Goal: Information Seeking & Learning: Learn about a topic

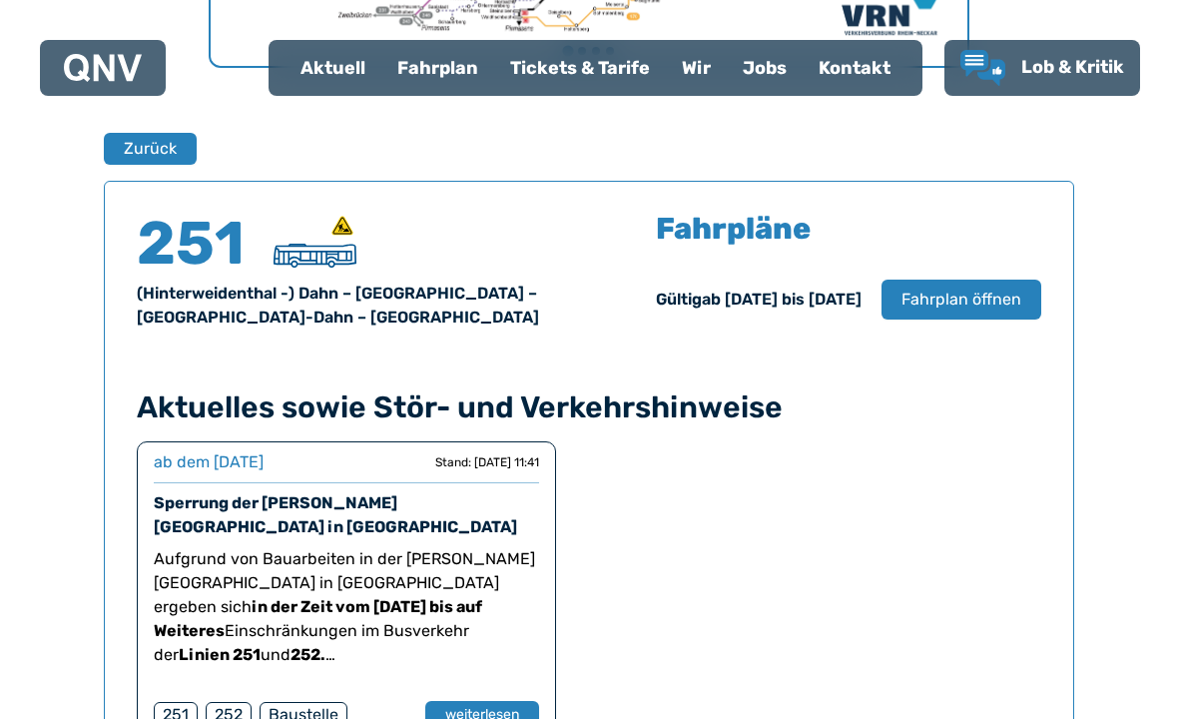
scroll to position [1253, 0]
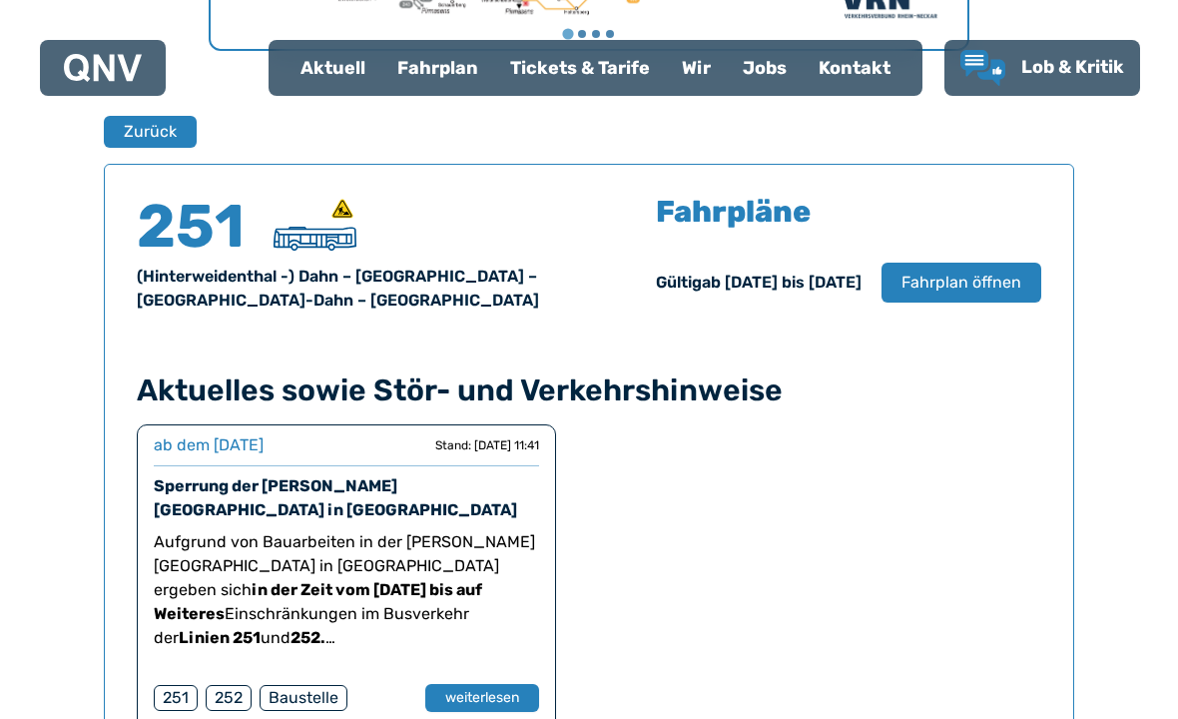
click at [978, 278] on span "Fahrplan öffnen" at bounding box center [962, 283] width 120 height 24
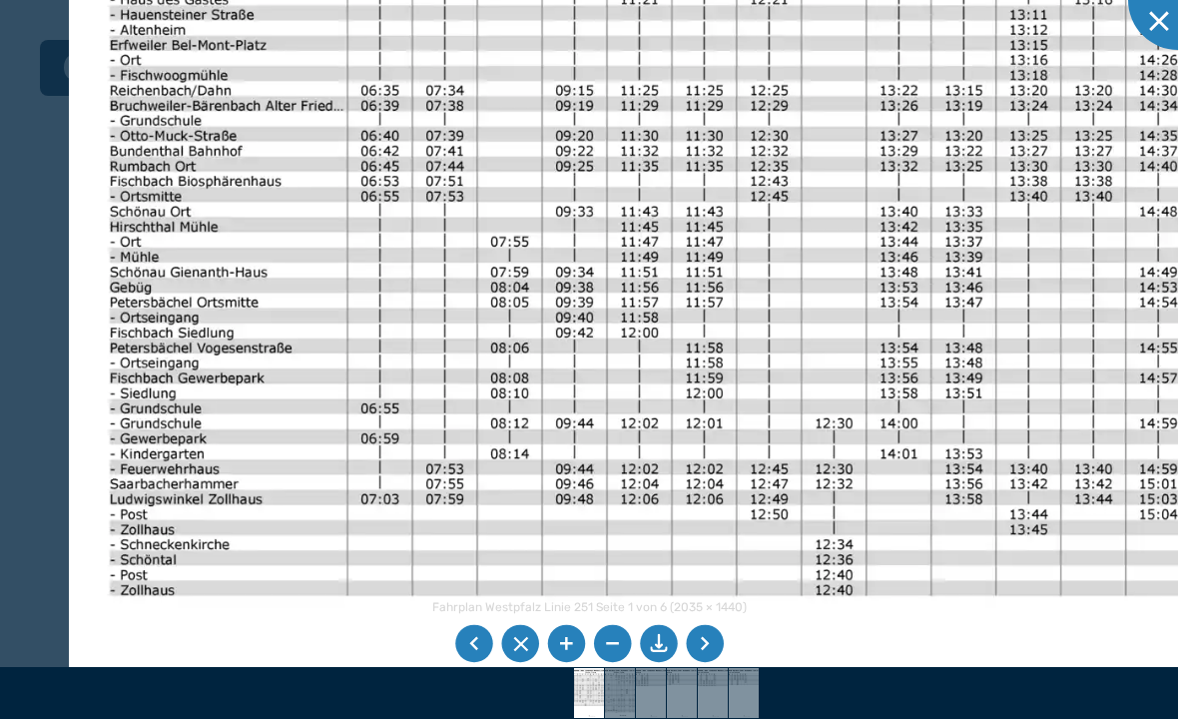
click at [715, 663] on li at bounding box center [705, 644] width 38 height 38
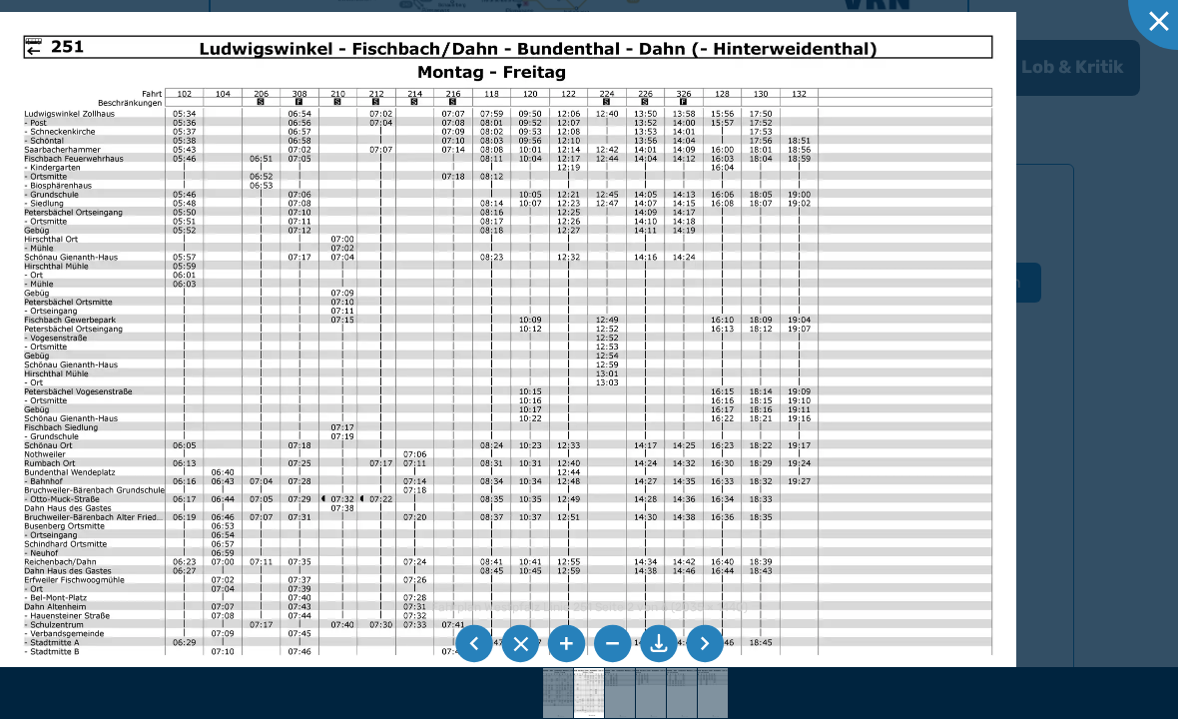
click at [711, 663] on li at bounding box center [705, 644] width 38 height 38
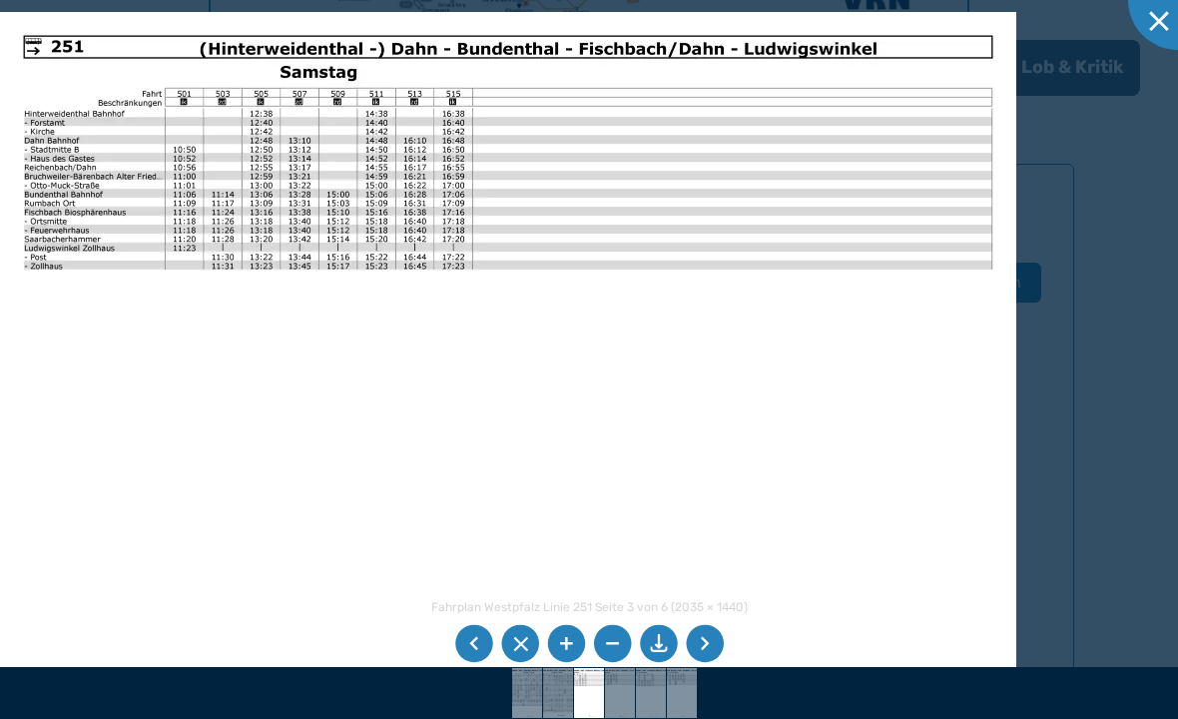
click at [706, 663] on li at bounding box center [705, 644] width 38 height 38
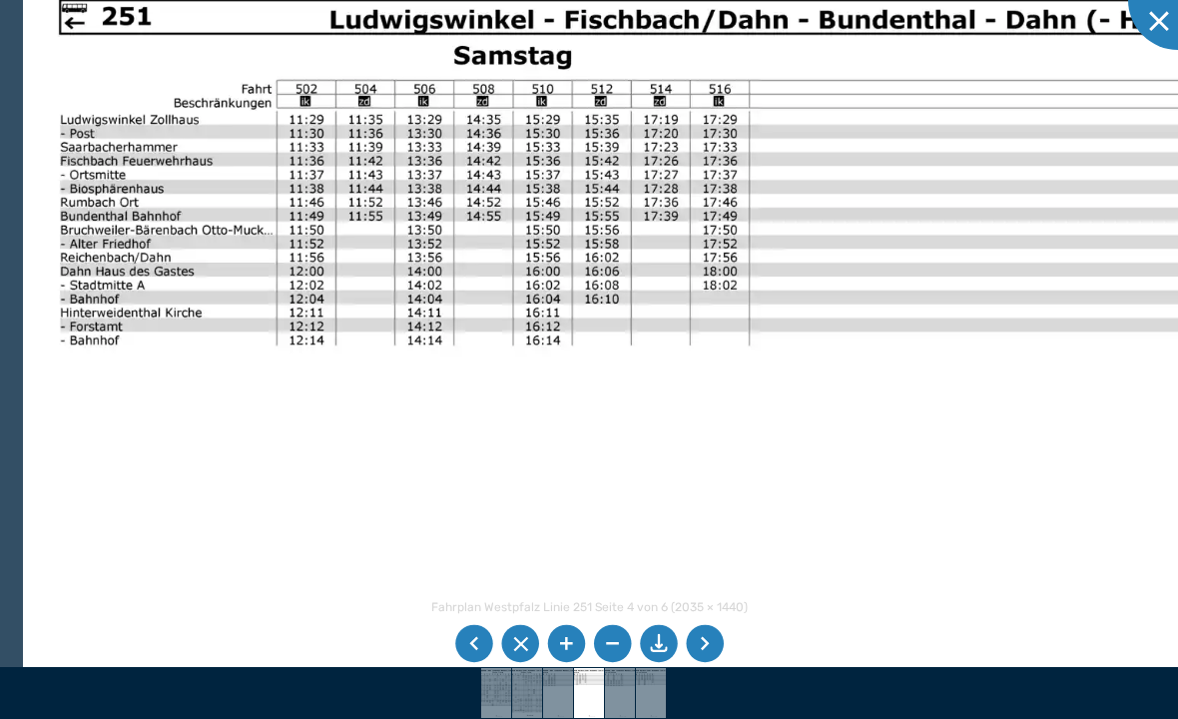
click at [713, 663] on li at bounding box center [705, 644] width 38 height 38
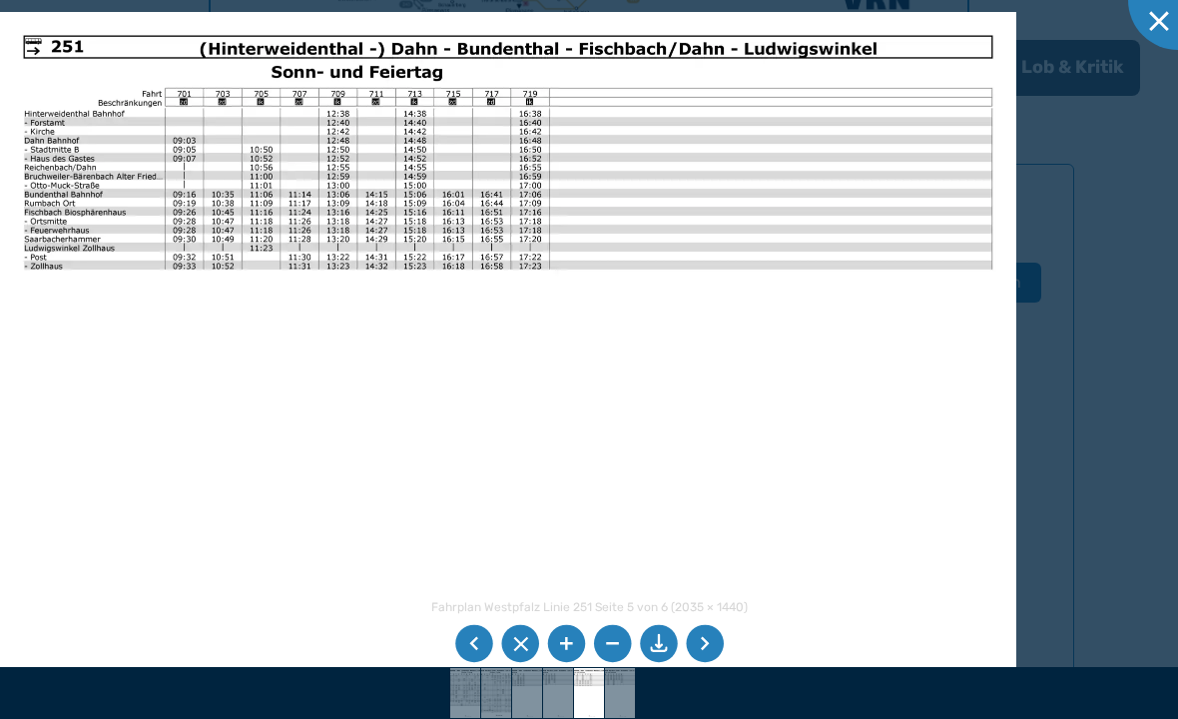
click at [714, 663] on li at bounding box center [705, 644] width 38 height 38
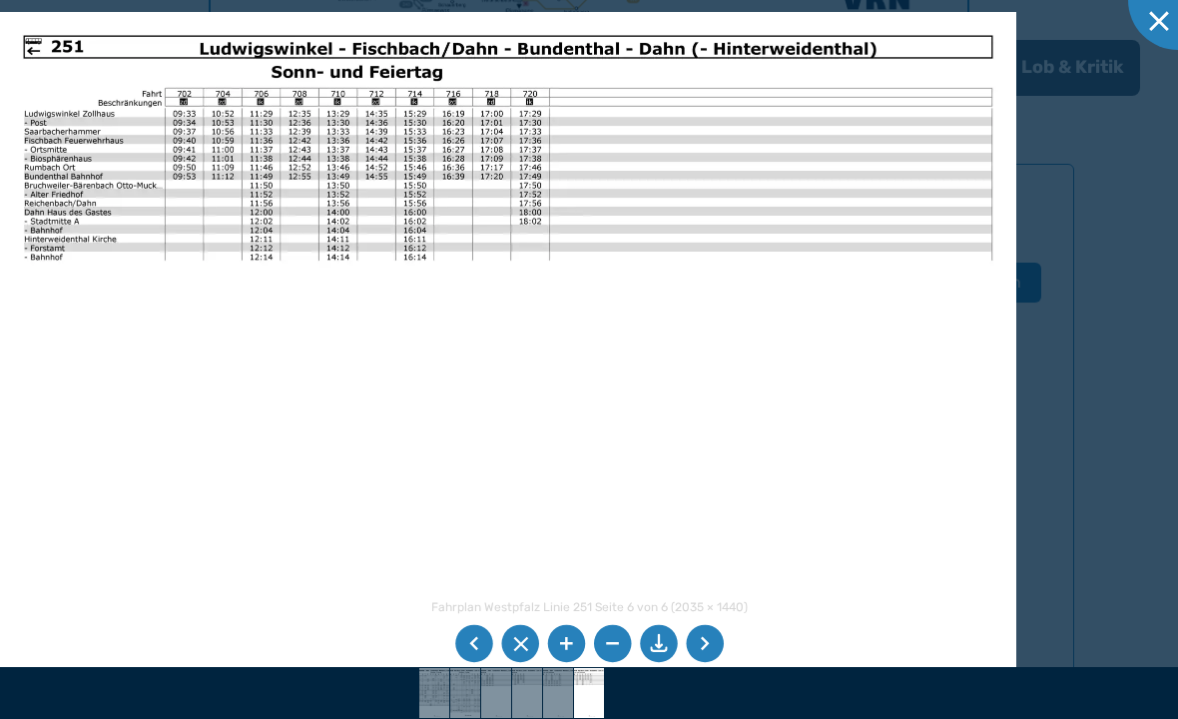
click at [472, 663] on li at bounding box center [474, 644] width 38 height 38
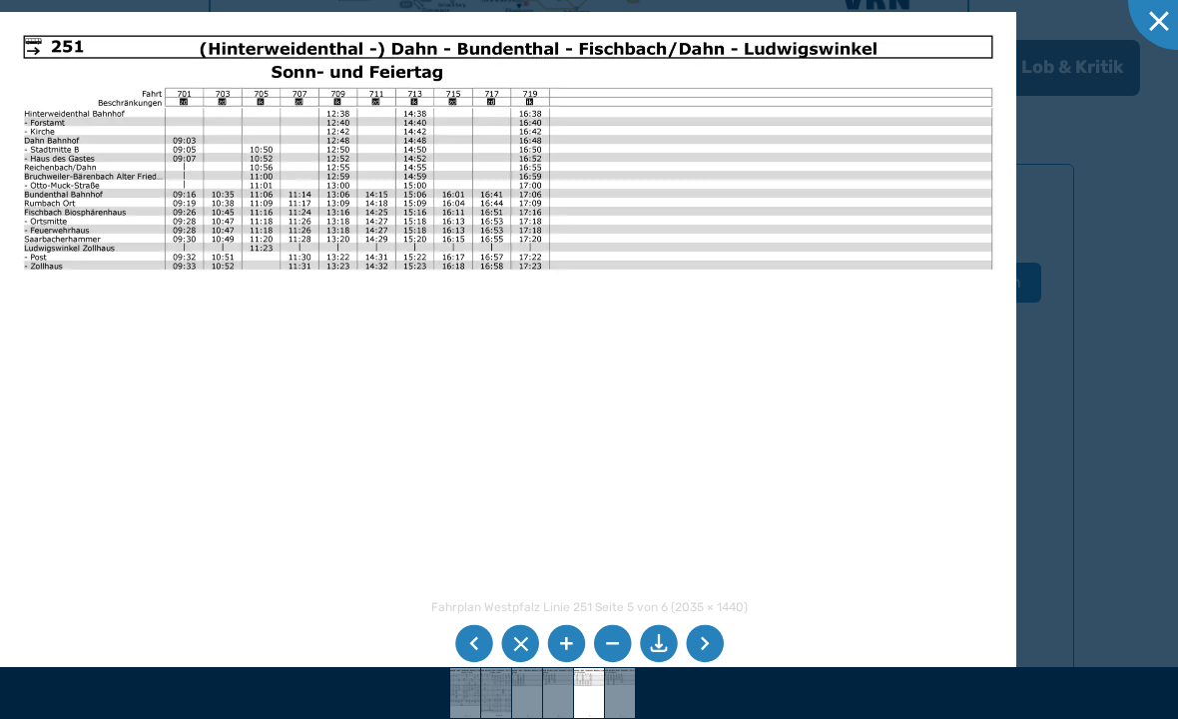
click at [477, 663] on li at bounding box center [474, 644] width 38 height 38
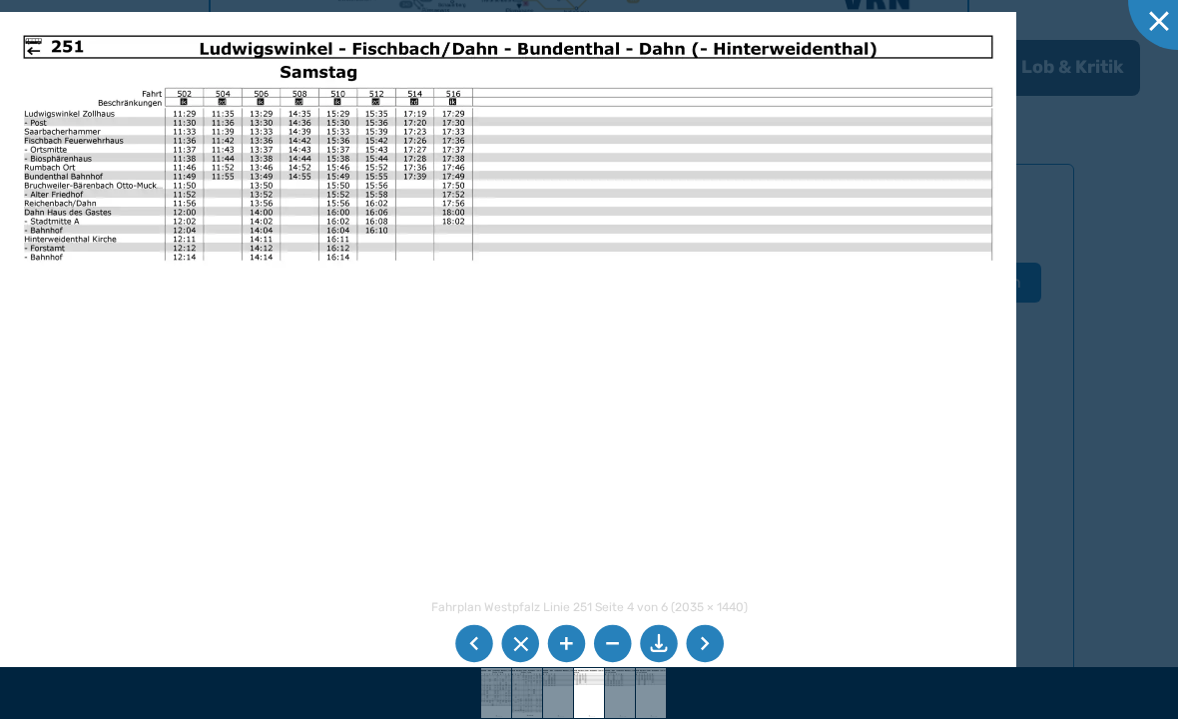
click at [477, 663] on li at bounding box center [474, 644] width 38 height 38
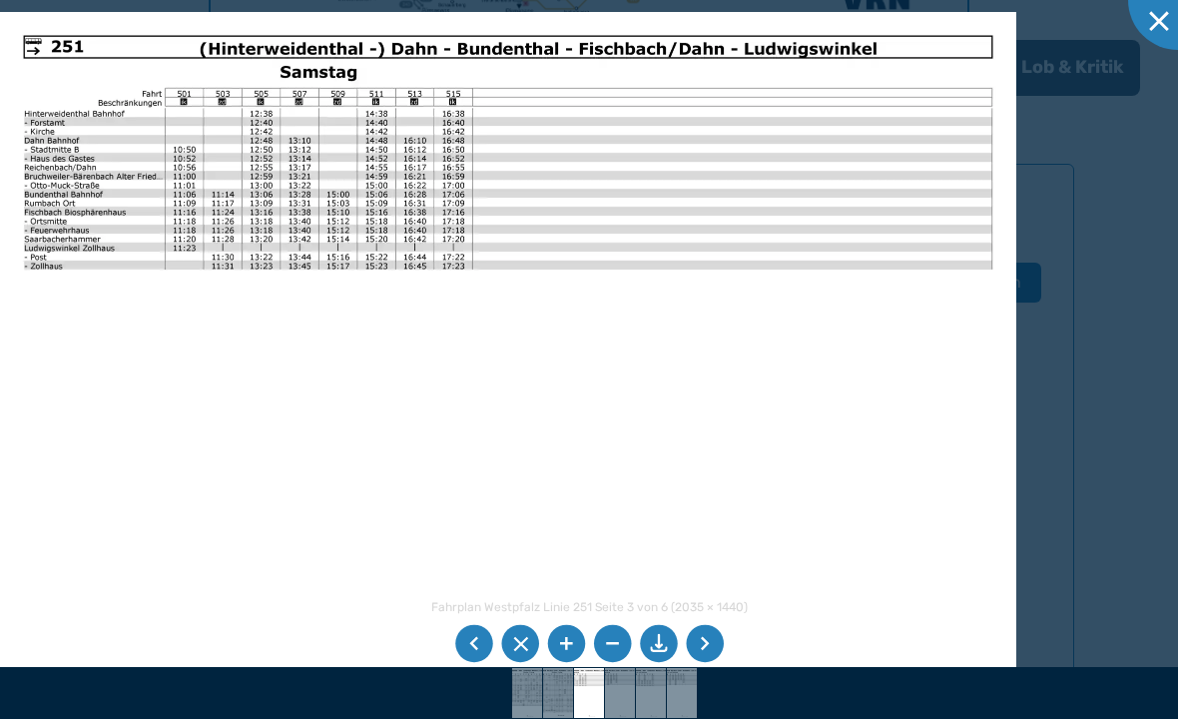
click at [476, 663] on li at bounding box center [474, 644] width 38 height 38
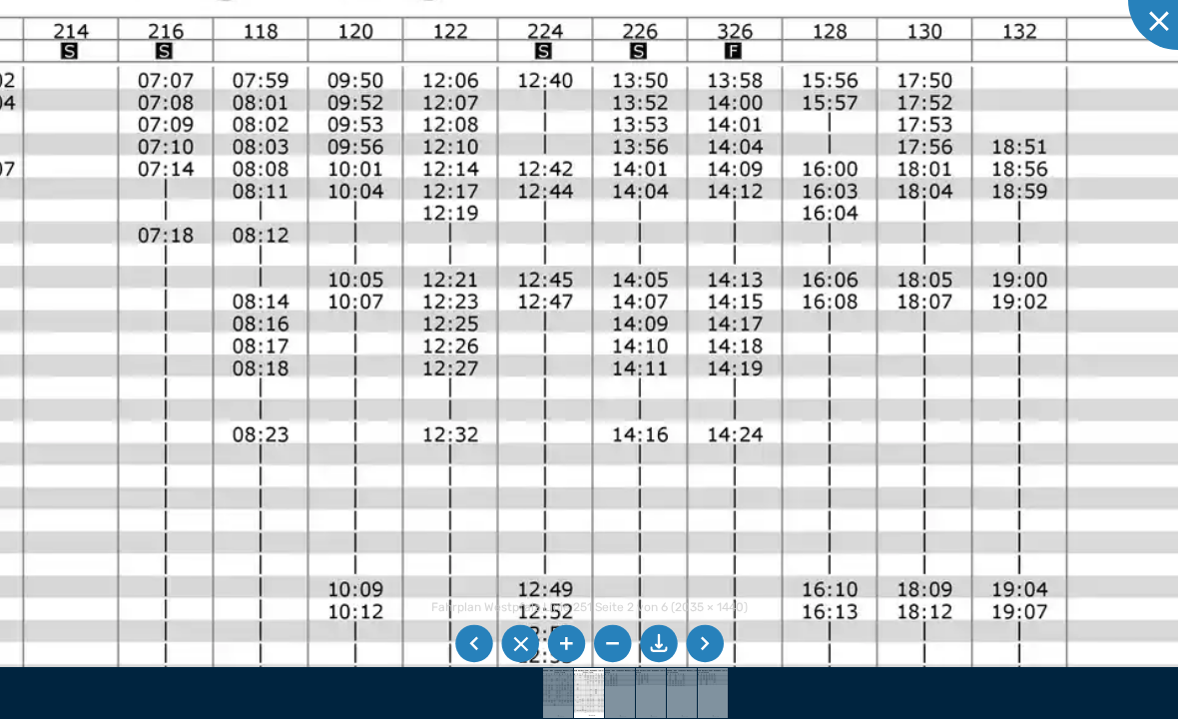
click at [321, 327] on img at bounding box center [301, 717] width 2510 height 1777
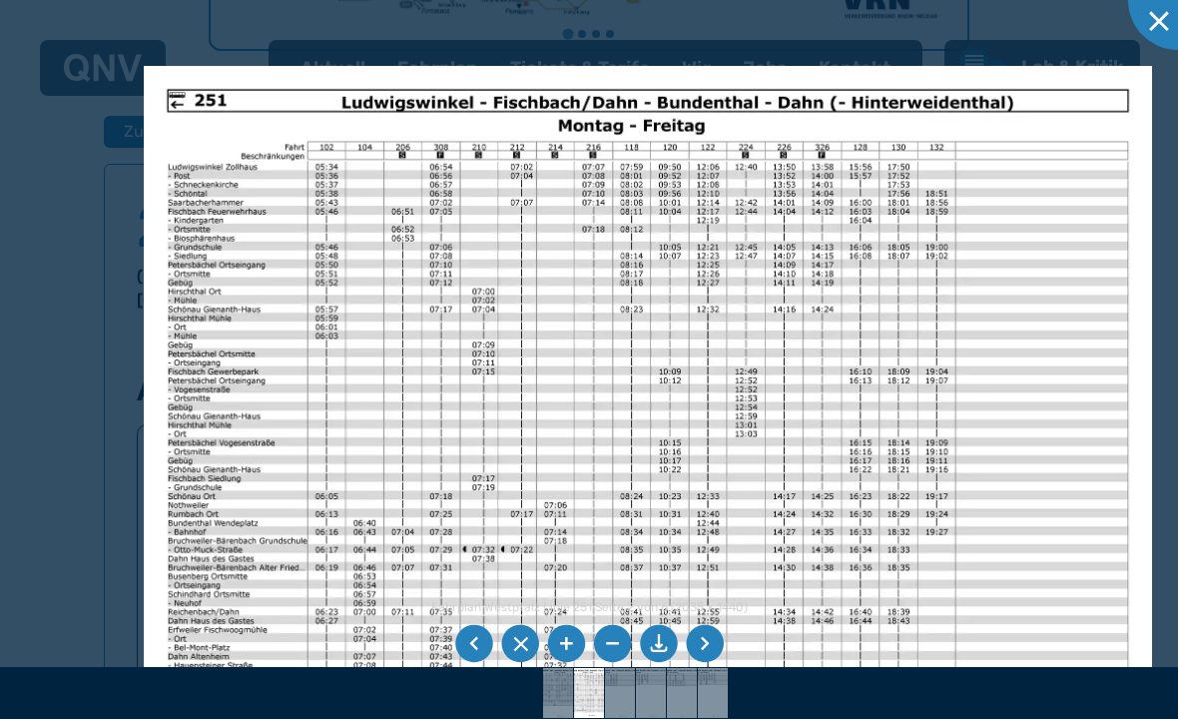
click at [1172, 17] on div at bounding box center [1179, 0] width 100 height 100
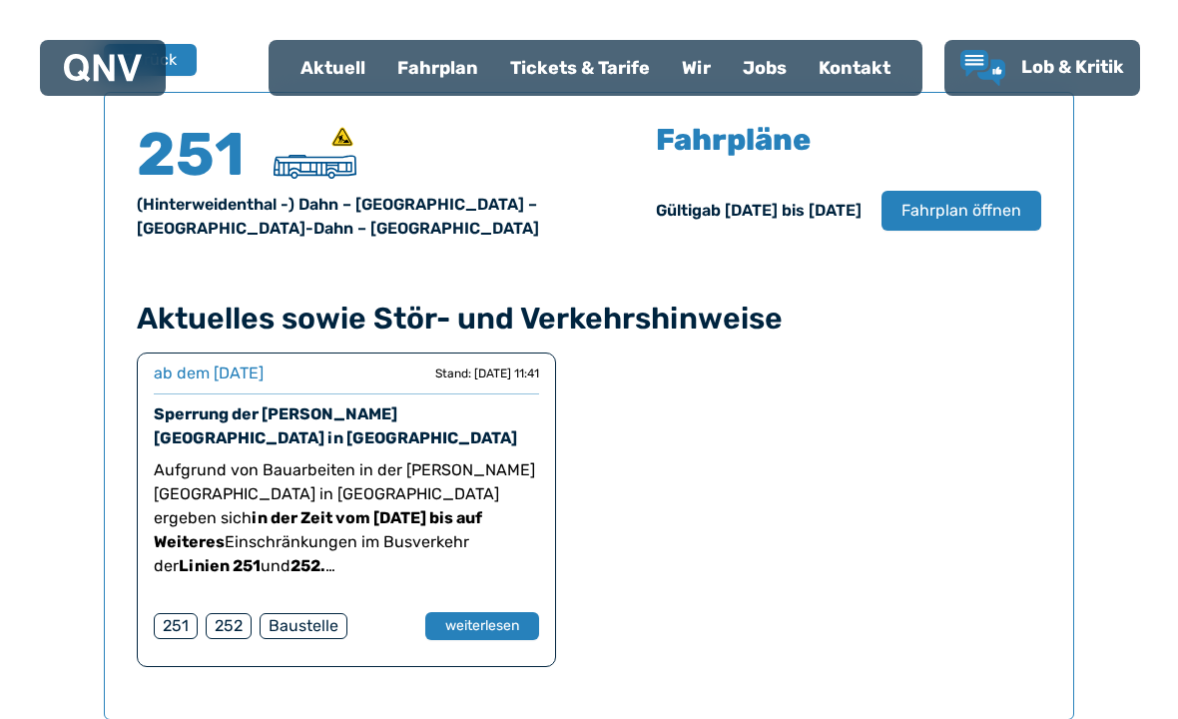
scroll to position [1339, 0]
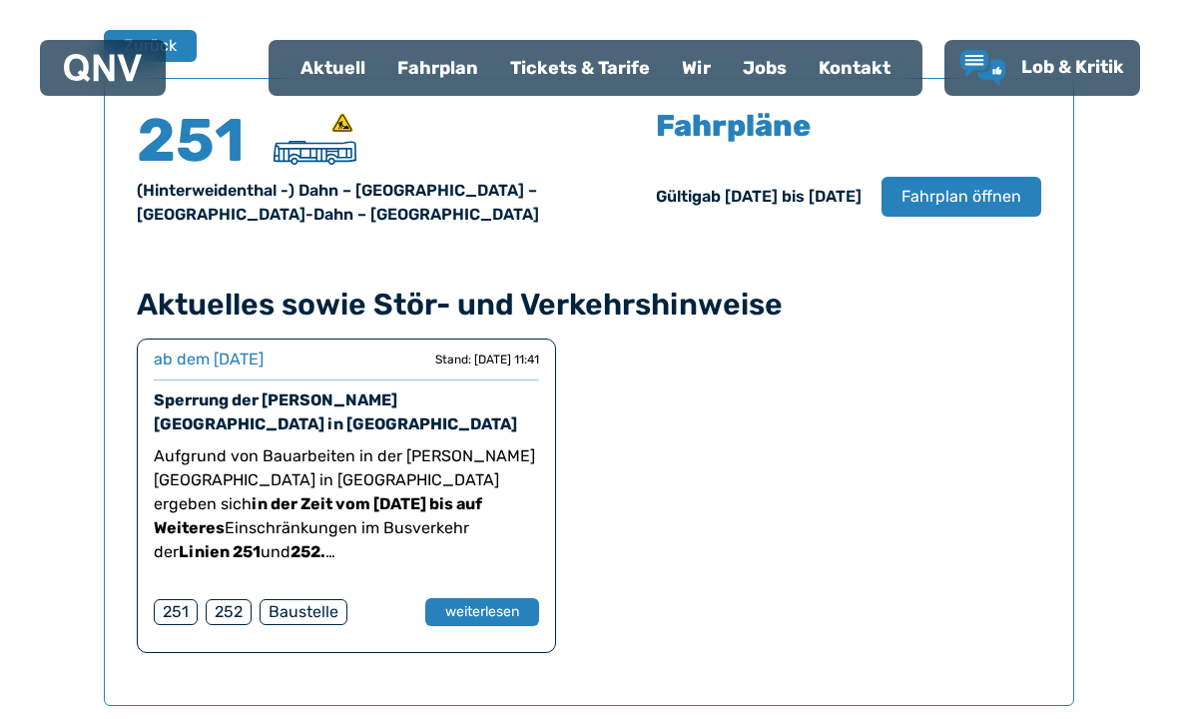
click at [233, 615] on div "252" at bounding box center [229, 612] width 46 height 26
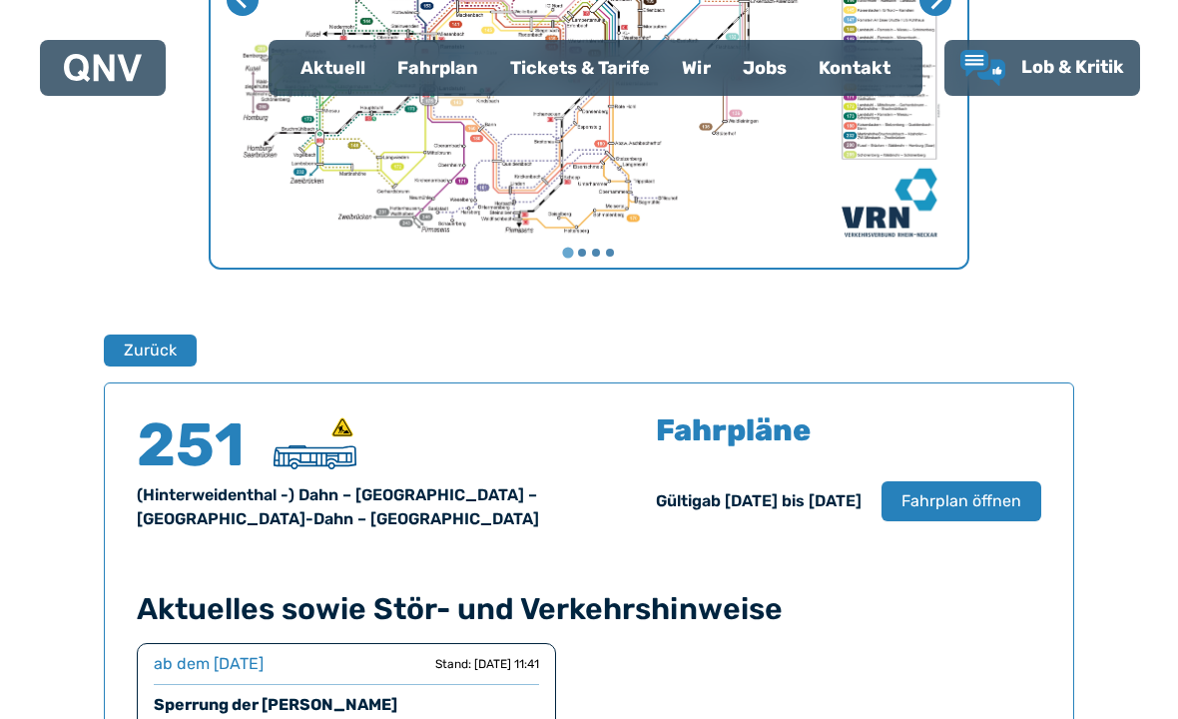
scroll to position [1036, 0]
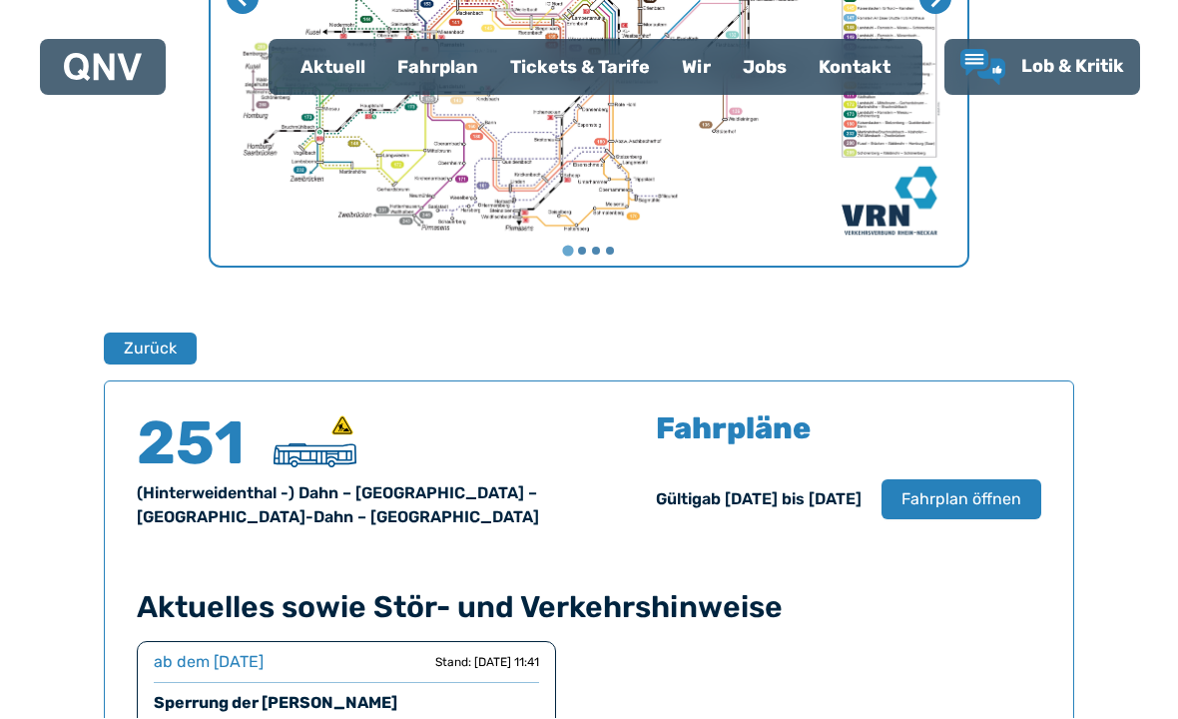
click at [165, 345] on button "Zurück" at bounding box center [150, 350] width 93 height 32
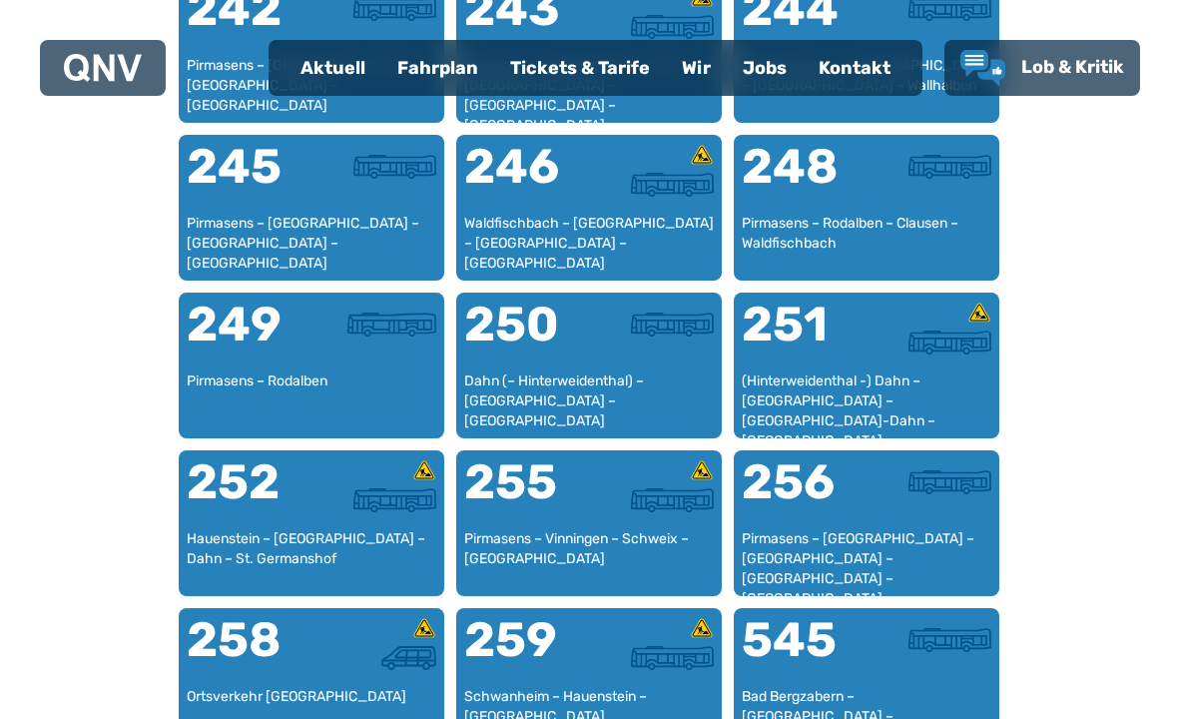
scroll to position [2375, 0]
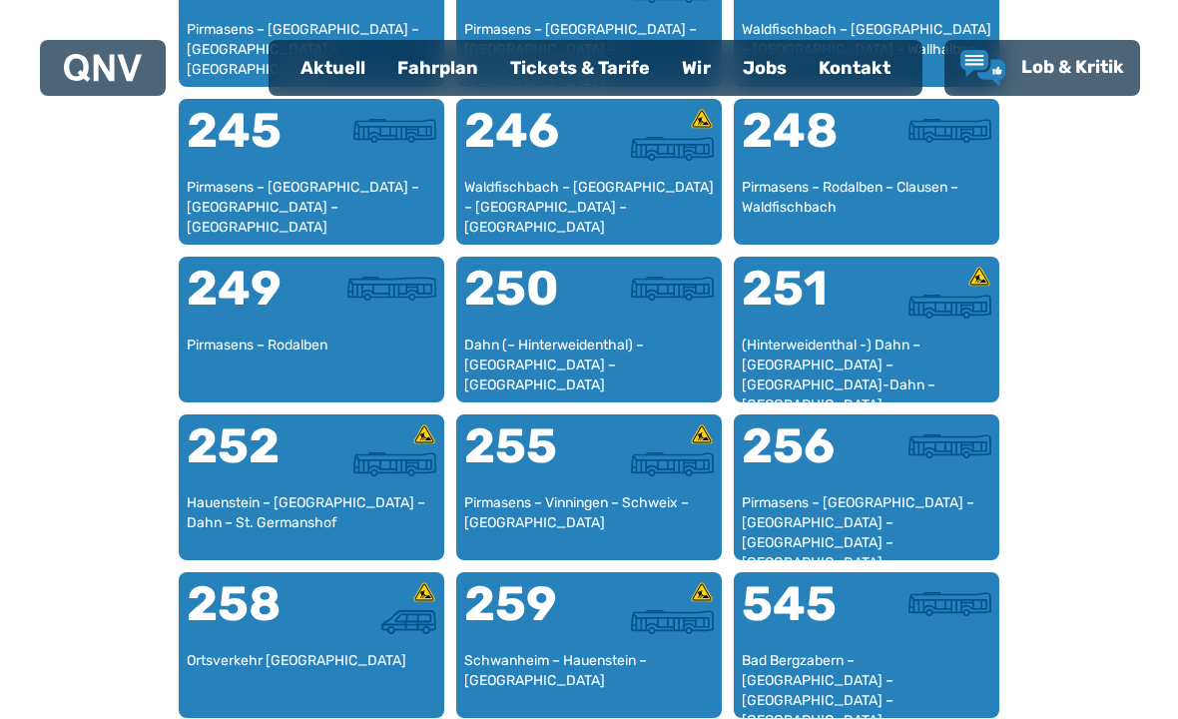
click at [315, 463] on div at bounding box center [374, 464] width 125 height 24
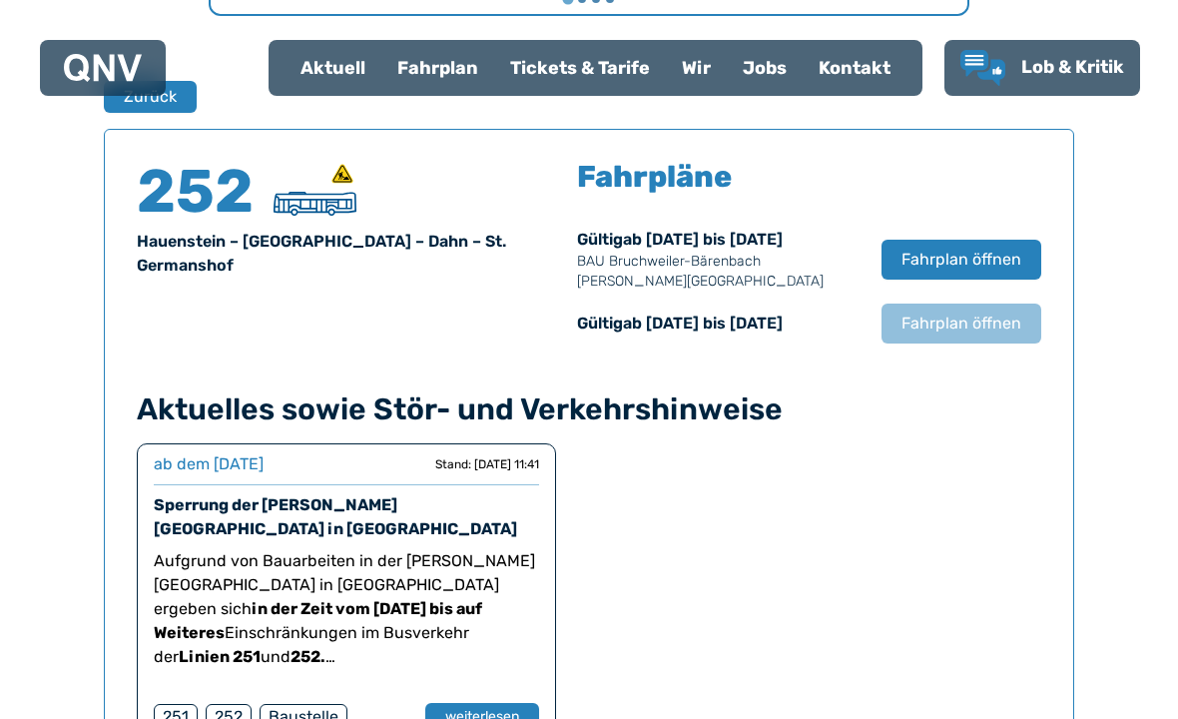
scroll to position [1290, 0]
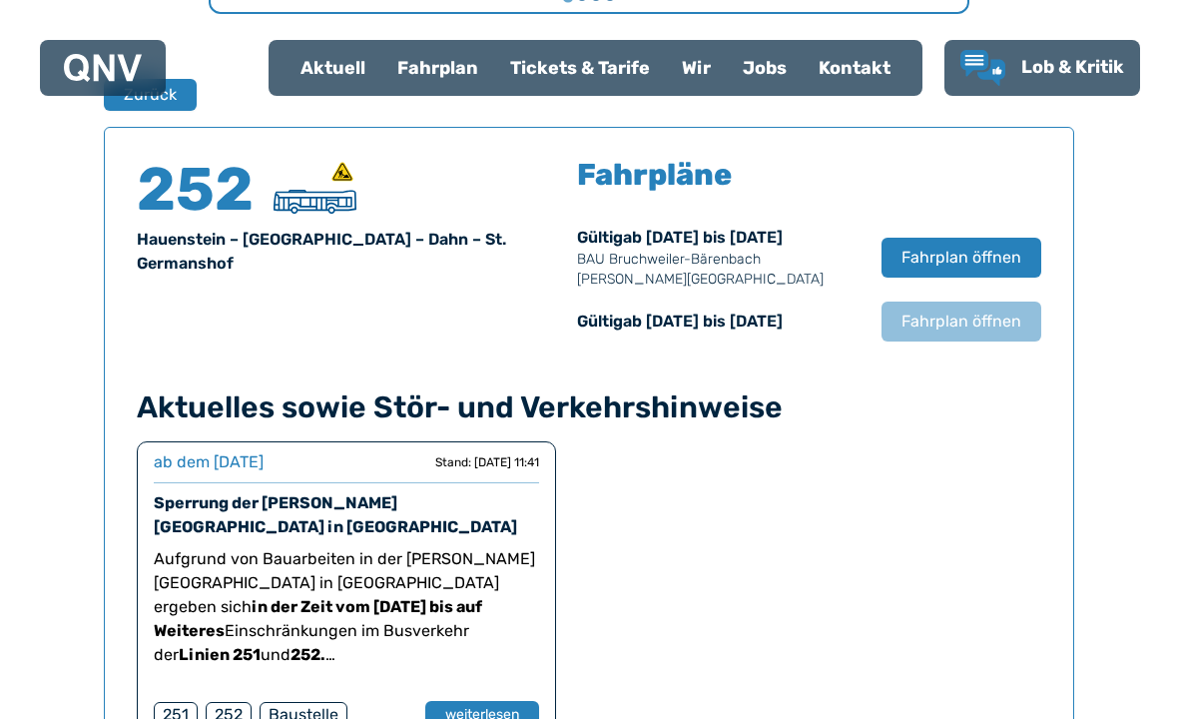
click at [961, 248] on span "Fahrplan öffnen" at bounding box center [962, 258] width 120 height 24
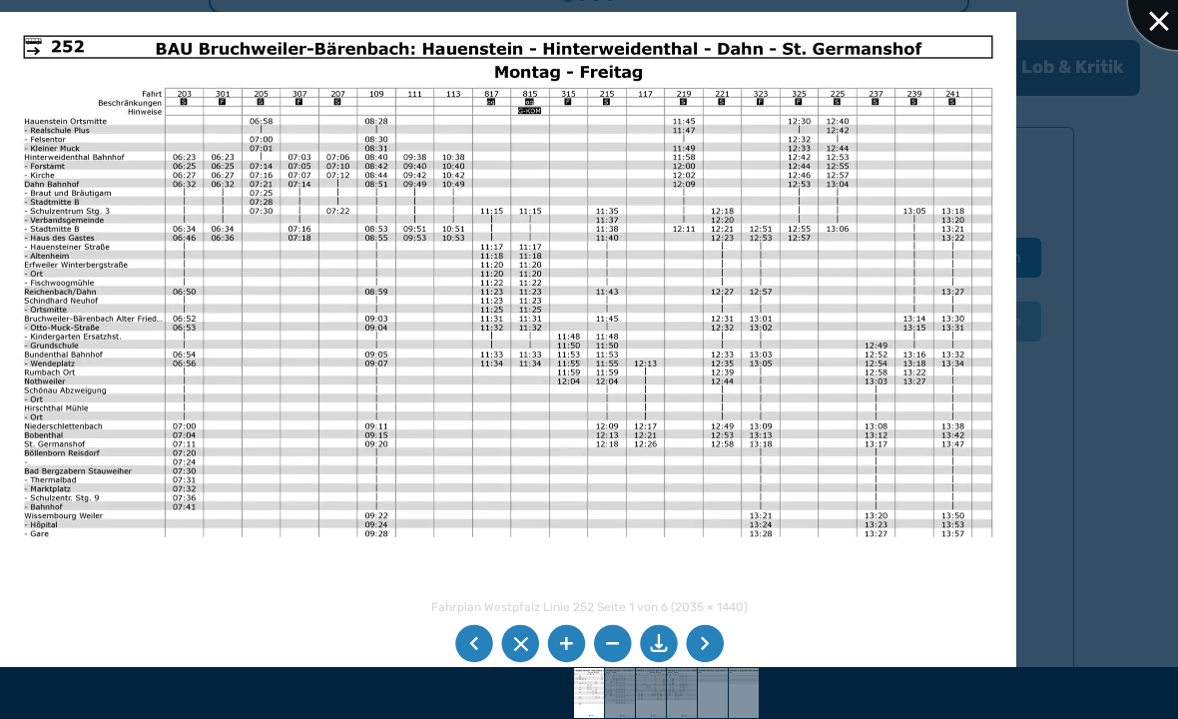
click at [1154, 25] on div at bounding box center [1179, 0] width 100 height 100
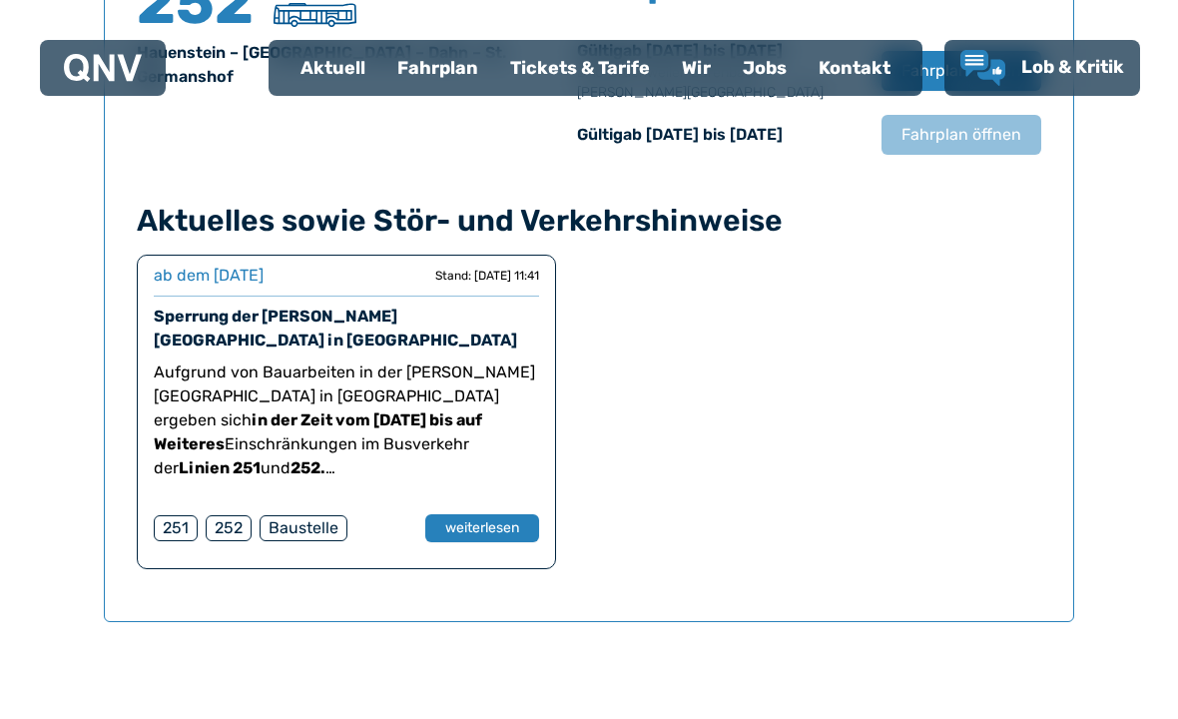
scroll to position [1476, 0]
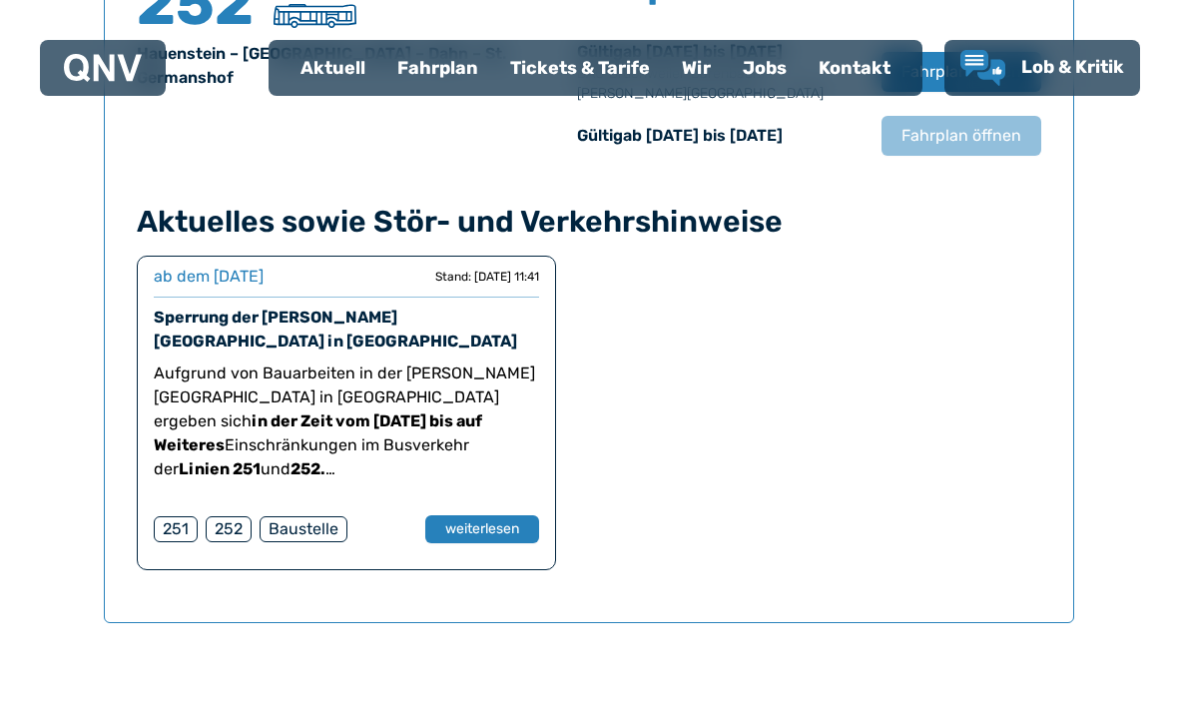
click at [178, 529] on div "251" at bounding box center [176, 529] width 44 height 26
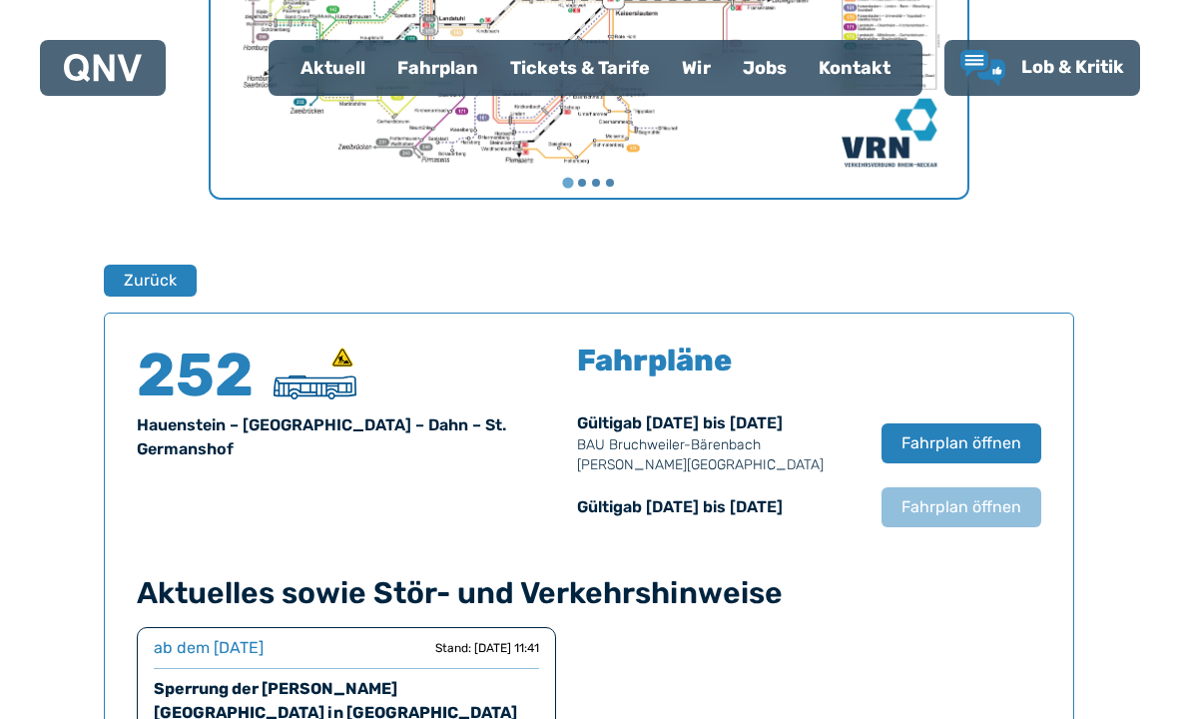
scroll to position [1104, 0]
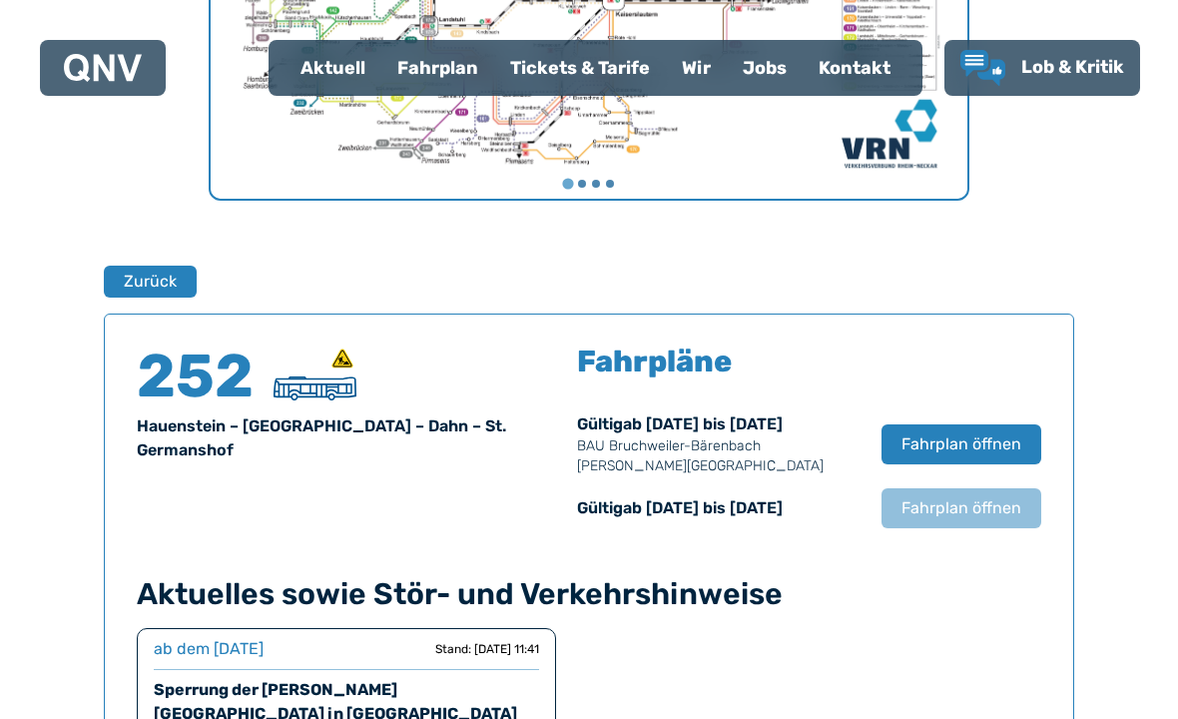
click at [160, 282] on button "Zurück" at bounding box center [150, 282] width 93 height 32
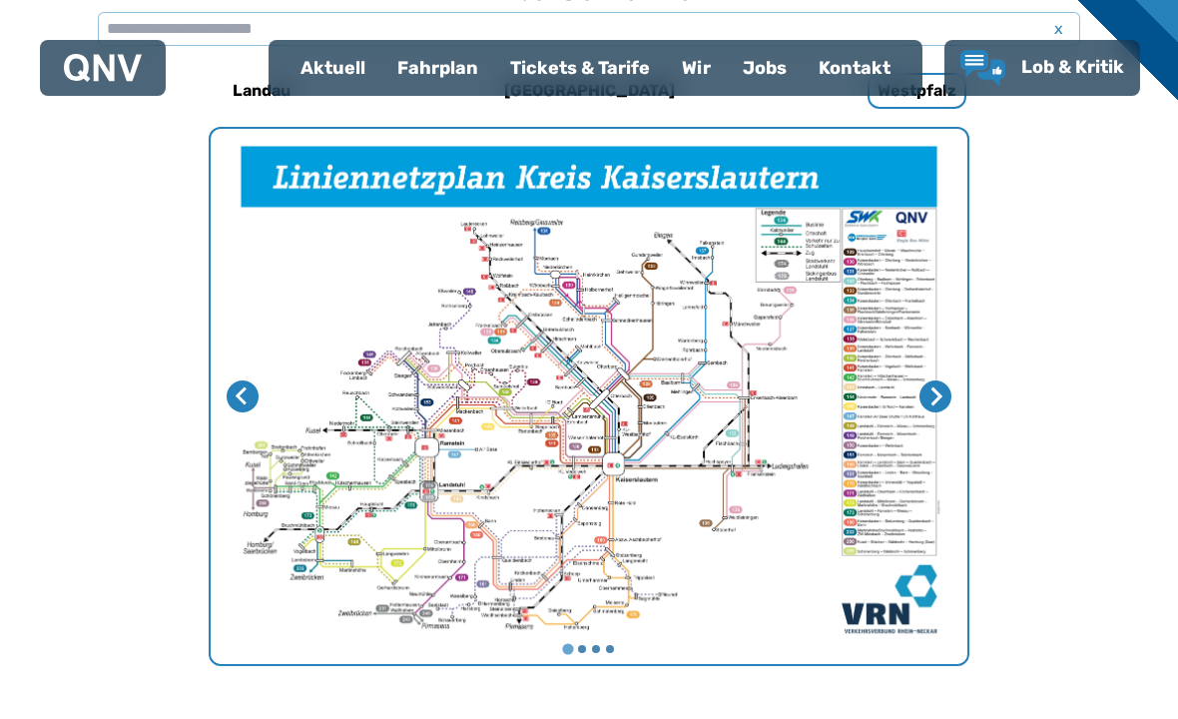
scroll to position [635, 0]
